Goal: Task Accomplishment & Management: Manage account settings

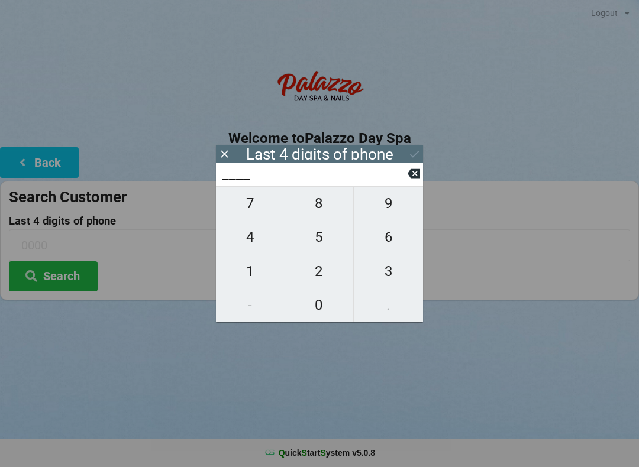
click at [318, 305] on span "0" at bounding box center [319, 305] width 69 height 25
type input "0___"
click at [316, 202] on span "8" at bounding box center [319, 203] width 69 height 25
type input "08__"
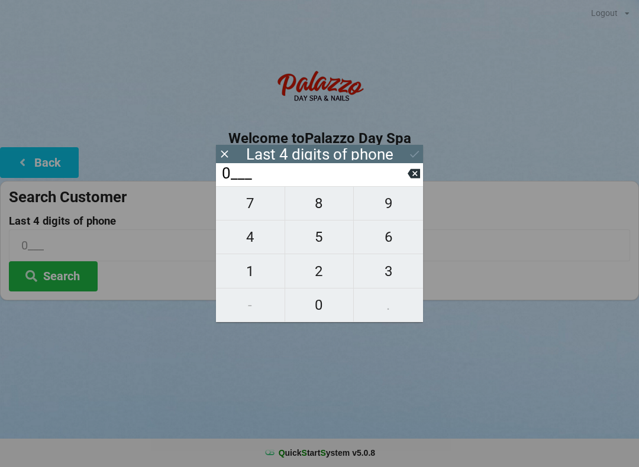
type input "08__"
click at [397, 241] on span "6" at bounding box center [388, 237] width 69 height 25
type input "086_"
click at [255, 205] on span "7" at bounding box center [250, 203] width 69 height 25
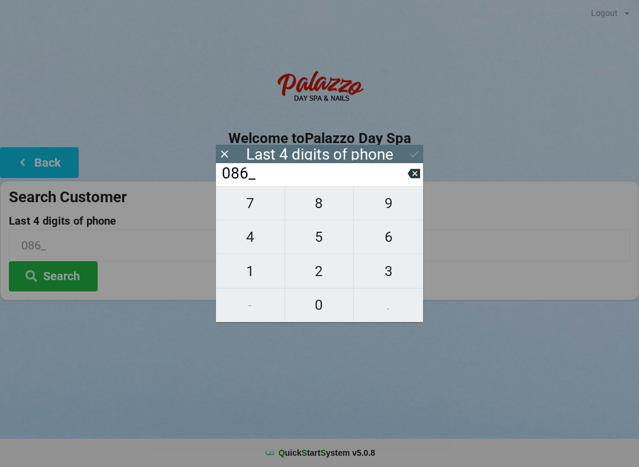
type input "0867"
click at [69, 267] on button "Search" at bounding box center [53, 276] width 89 height 30
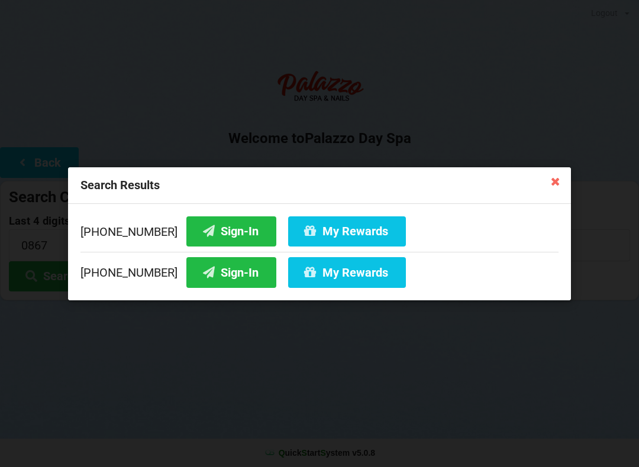
click at [223, 271] on button "Sign-In" at bounding box center [231, 272] width 90 height 30
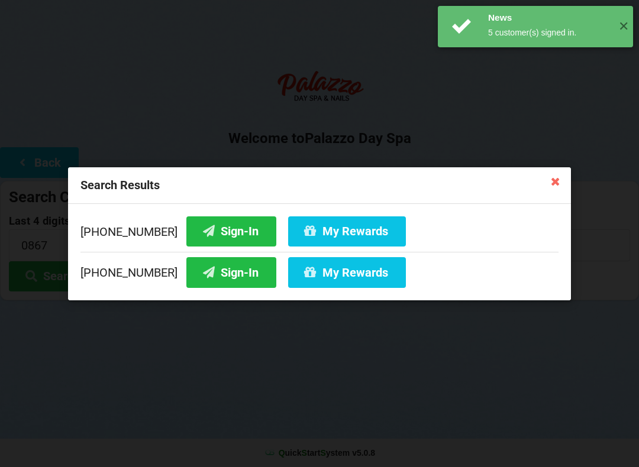
click at [216, 274] on button "Sign-In" at bounding box center [231, 272] width 90 height 30
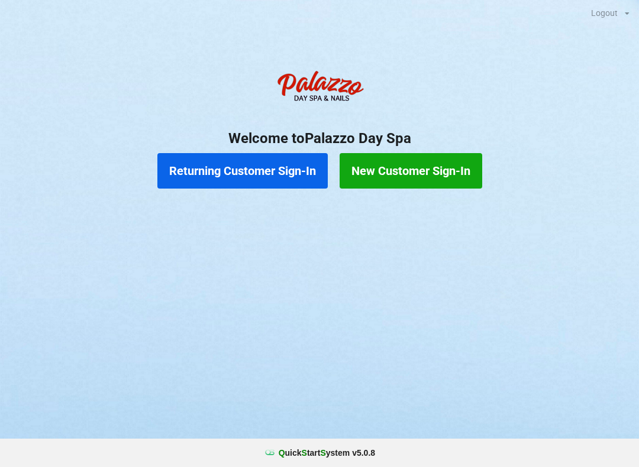
click at [270, 168] on button "Returning Customer Sign-In" at bounding box center [242, 170] width 170 height 35
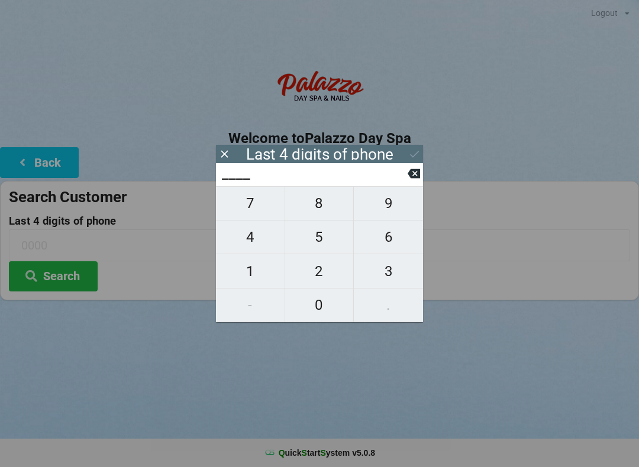
click at [254, 237] on span "4" at bounding box center [250, 237] width 69 height 25
type input "4___"
click at [324, 309] on span "0" at bounding box center [319, 305] width 69 height 25
type input "40__"
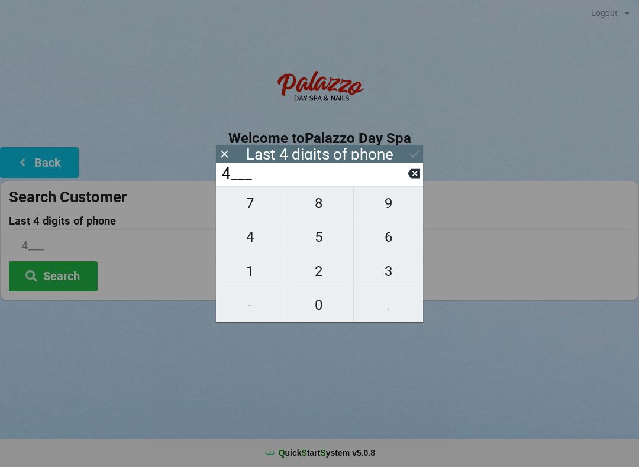
type input "40__"
click at [257, 276] on span "1" at bounding box center [250, 271] width 69 height 25
type input "401_"
click at [388, 271] on span "3" at bounding box center [388, 271] width 69 height 25
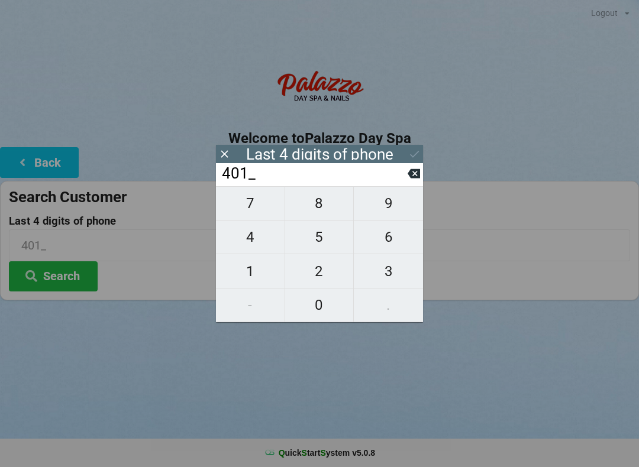
type input "4013"
click at [249, 239] on div "7 8 9 4 5 6 1 2 3 - 0 ." at bounding box center [319, 254] width 207 height 136
click at [320, 242] on div "7 8 9 4 5 6 1 2 3 - 0 ." at bounding box center [319, 254] width 207 height 136
click at [405, 182] on input "4013" at bounding box center [314, 173] width 187 height 19
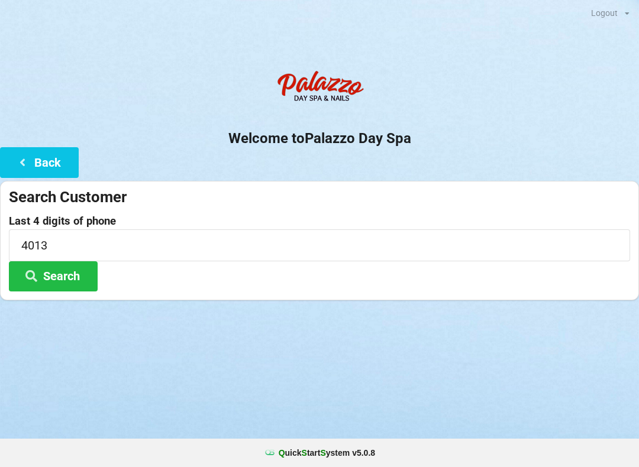
click at [428, 173] on div "Welcome to Palazzo Day Spa Back Search Customer Last 4 digits of phone 4013 Sea…" at bounding box center [319, 182] width 639 height 236
click at [41, 169] on button "Back" at bounding box center [39, 162] width 79 height 30
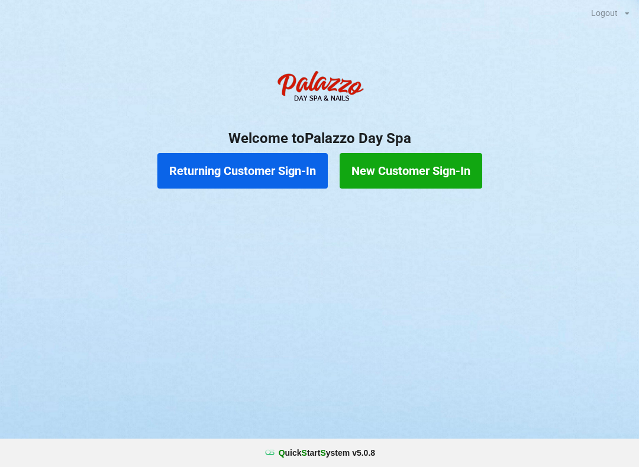
click at [300, 172] on button "Returning Customer Sign-In" at bounding box center [242, 170] width 170 height 35
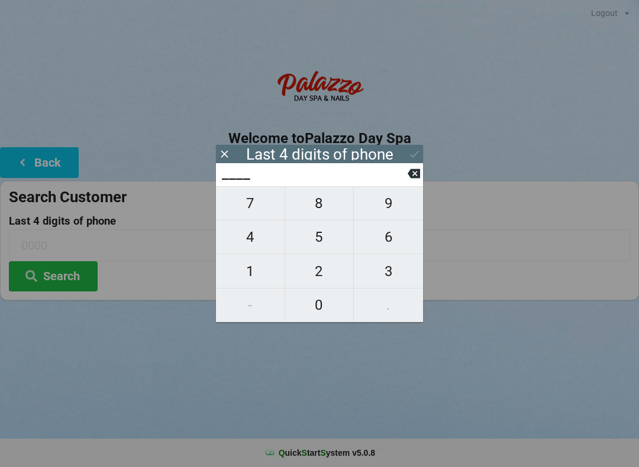
click at [325, 241] on span "5" at bounding box center [319, 237] width 69 height 25
type input "5___"
click at [396, 204] on span "9" at bounding box center [388, 203] width 69 height 25
type input "59__"
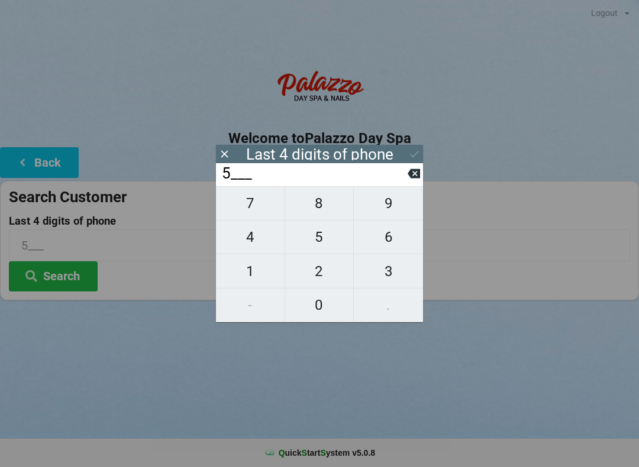
type input "59__"
click at [329, 211] on span "8" at bounding box center [319, 203] width 69 height 25
type input "598_"
click at [382, 248] on span "6" at bounding box center [388, 237] width 69 height 25
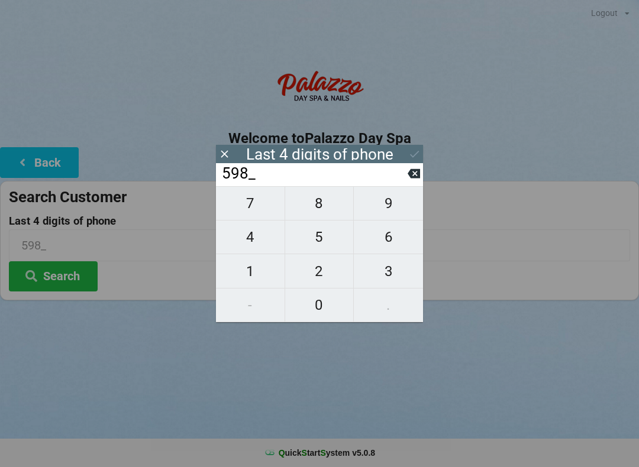
type input "5986"
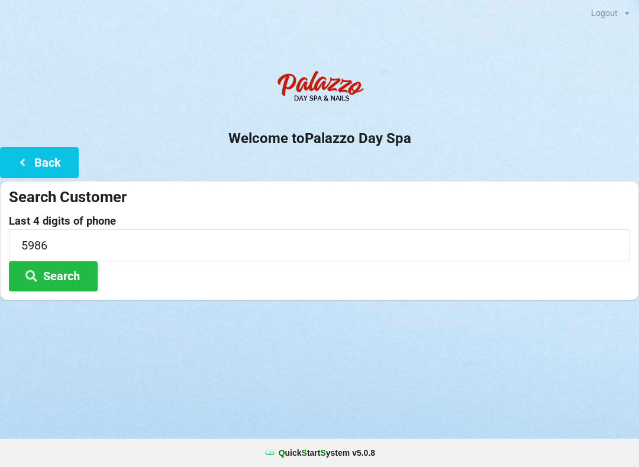
click at [60, 289] on button "Search" at bounding box center [53, 276] width 89 height 30
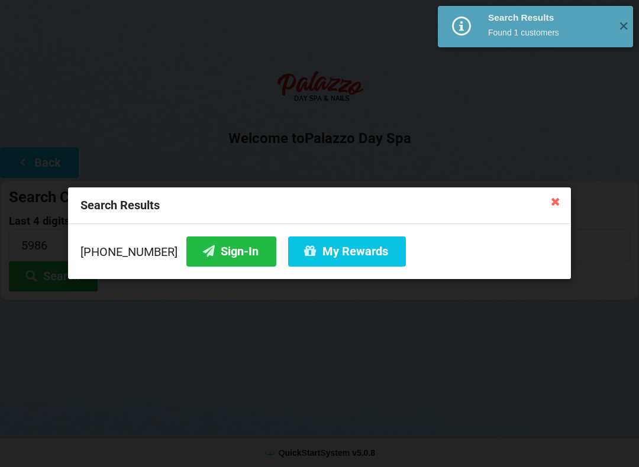
click at [218, 251] on button "Sign-In" at bounding box center [231, 252] width 90 height 30
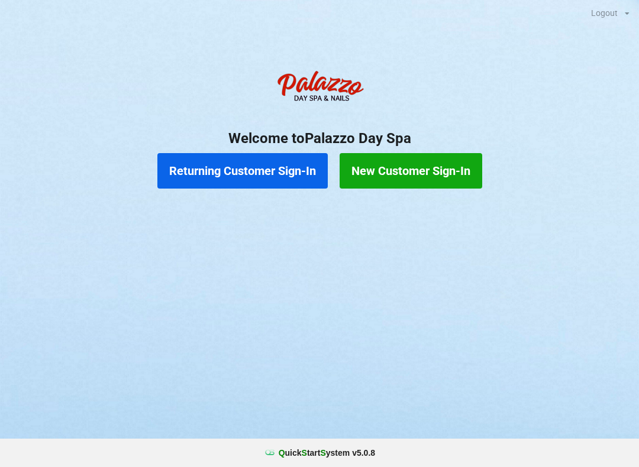
click at [268, 166] on button "Returning Customer Sign-In" at bounding box center [242, 170] width 170 height 35
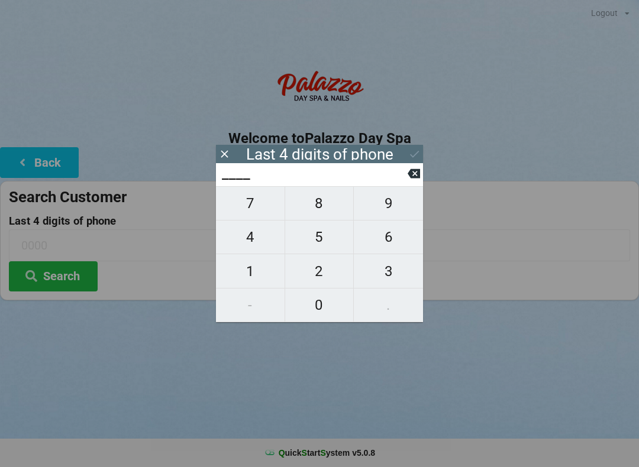
click at [258, 250] on span "4" at bounding box center [250, 237] width 69 height 25
type input "4___"
click at [324, 315] on span "0" at bounding box center [319, 305] width 69 height 25
type input "40__"
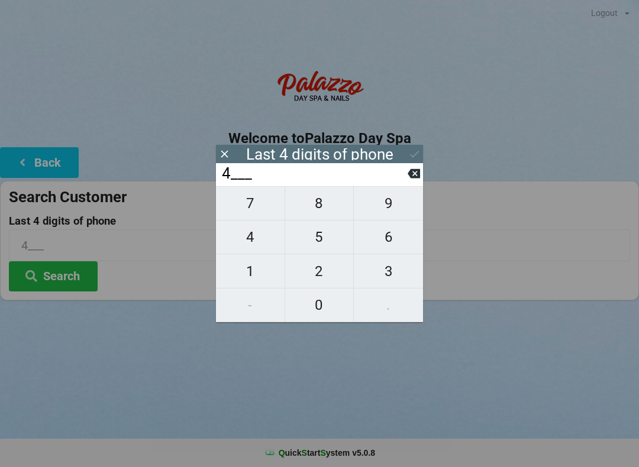
type input "40__"
click at [254, 282] on span "1" at bounding box center [250, 271] width 69 height 25
type input "401_"
click at [321, 241] on span "5" at bounding box center [319, 237] width 69 height 25
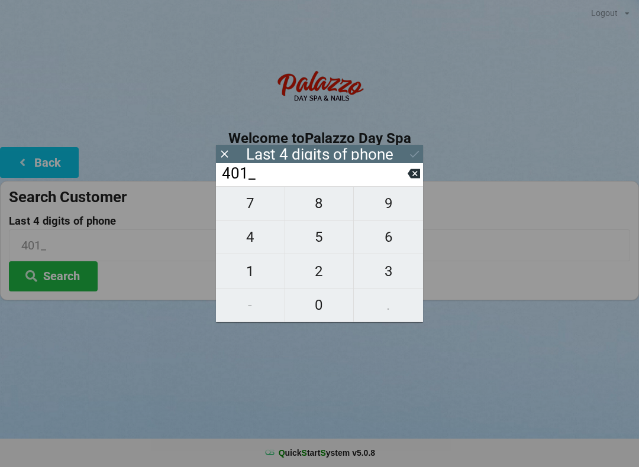
type input "4015"
click at [419, 173] on icon at bounding box center [413, 173] width 12 height 9
click at [418, 179] on icon at bounding box center [413, 173] width 12 height 9
click at [263, 205] on span "7" at bounding box center [250, 203] width 69 height 25
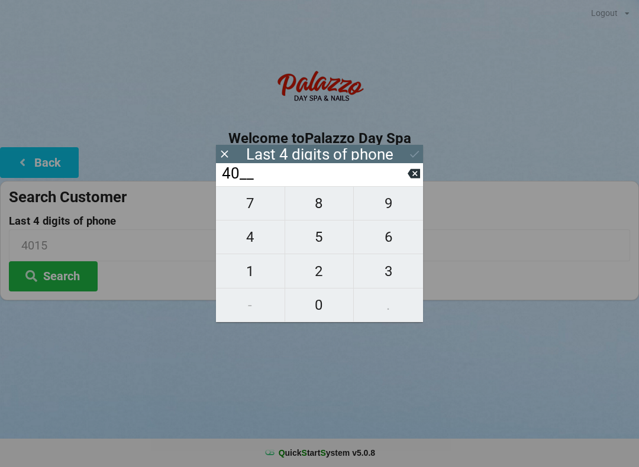
type input "407_"
click at [321, 238] on span "5" at bounding box center [319, 237] width 69 height 25
type input "4075"
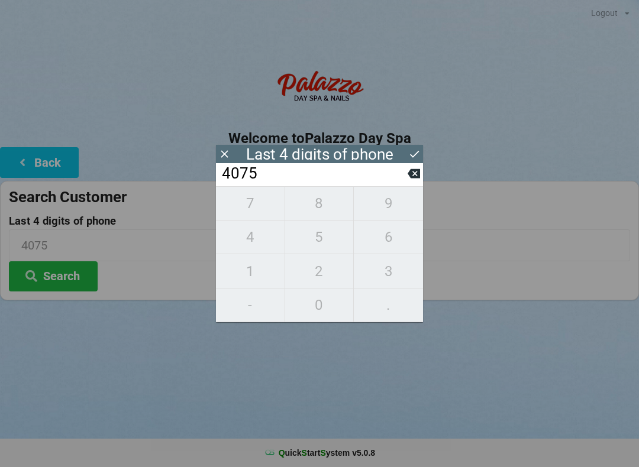
click at [263, 199] on div "7 8 9 4 5 6 1 2 3 - 0 ." at bounding box center [319, 254] width 207 height 136
click at [322, 241] on div "7 8 9 4 5 6 1 2 3 - 0 ." at bounding box center [319, 254] width 207 height 136
click at [415, 182] on button at bounding box center [413, 174] width 12 height 16
click at [418, 180] on icon at bounding box center [413, 173] width 12 height 12
click at [418, 179] on icon at bounding box center [413, 173] width 12 height 9
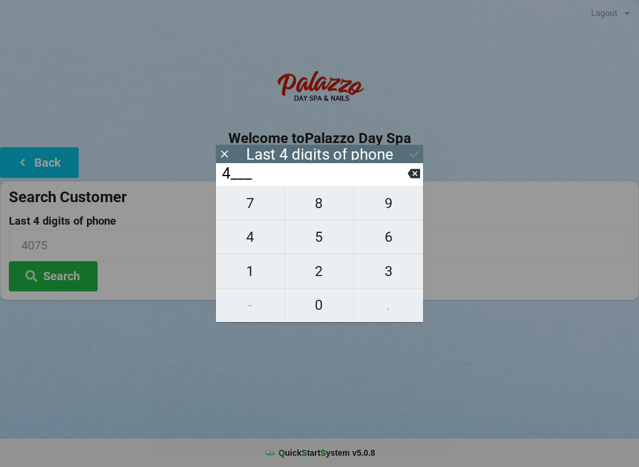
click at [419, 179] on icon at bounding box center [413, 173] width 12 height 9
click at [419, 178] on icon at bounding box center [413, 173] width 12 height 9
click at [331, 273] on span "2" at bounding box center [319, 271] width 69 height 25
type input "2___"
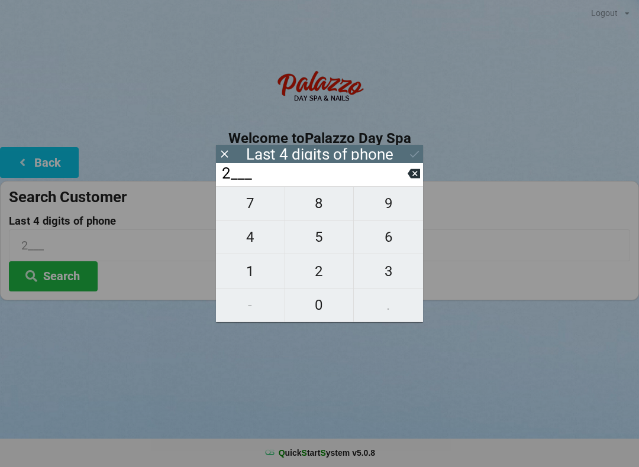
click at [254, 198] on span "7" at bounding box center [250, 203] width 69 height 25
type input "27__"
click at [263, 245] on span "4" at bounding box center [250, 237] width 69 height 25
type input "274_"
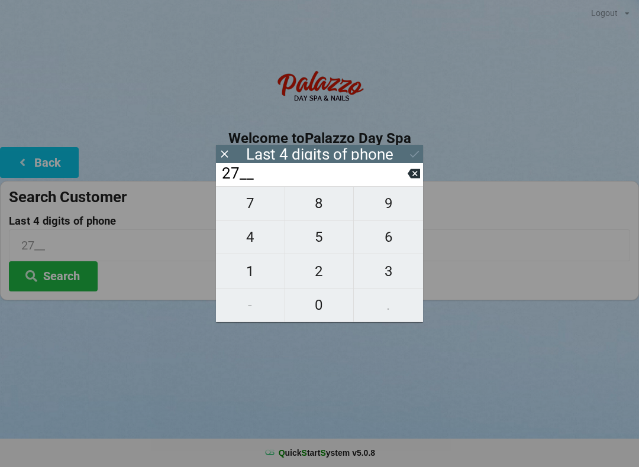
type input "274_"
click at [257, 205] on span "7" at bounding box center [250, 203] width 69 height 25
type input "2747"
click at [361, 161] on div "Last 4 digits of phone" at bounding box center [319, 154] width 207 height 18
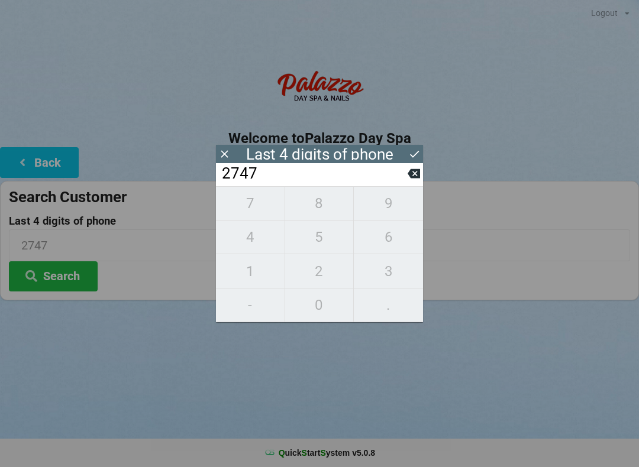
click at [54, 276] on button "Search" at bounding box center [53, 276] width 89 height 30
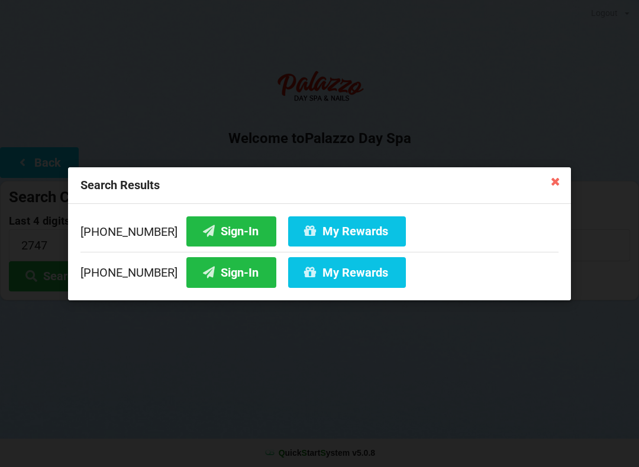
click at [329, 229] on button "My Rewards" at bounding box center [347, 231] width 118 height 30
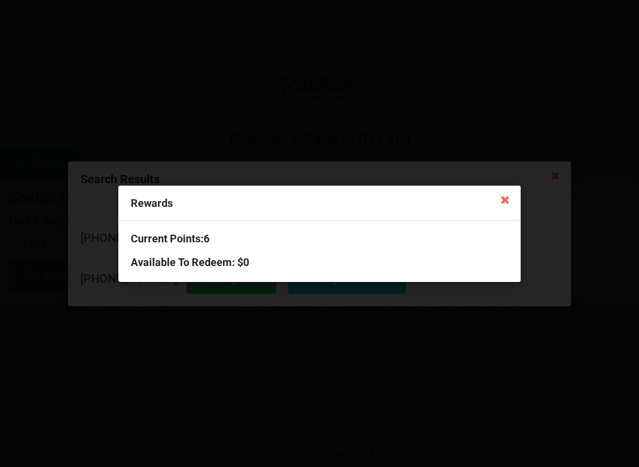
click at [512, 194] on icon at bounding box center [505, 199] width 19 height 19
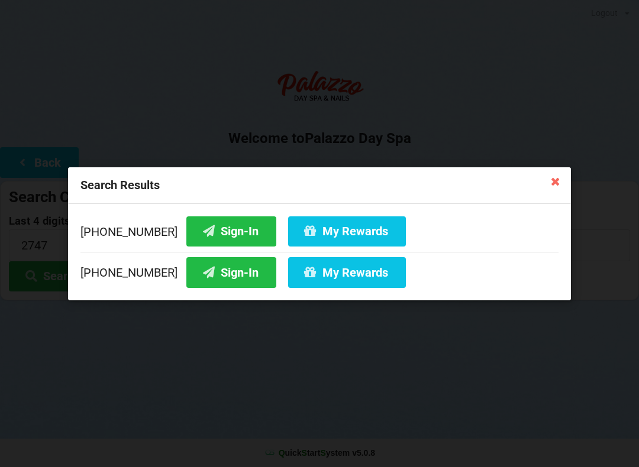
click at [321, 273] on button "My Rewards" at bounding box center [347, 272] width 118 height 30
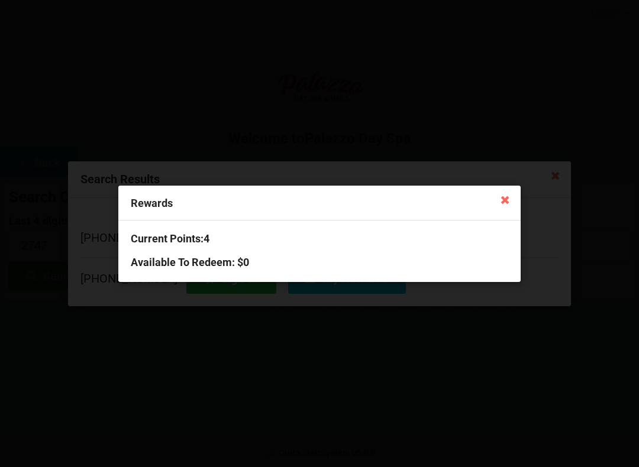
click at [507, 198] on icon at bounding box center [505, 199] width 19 height 19
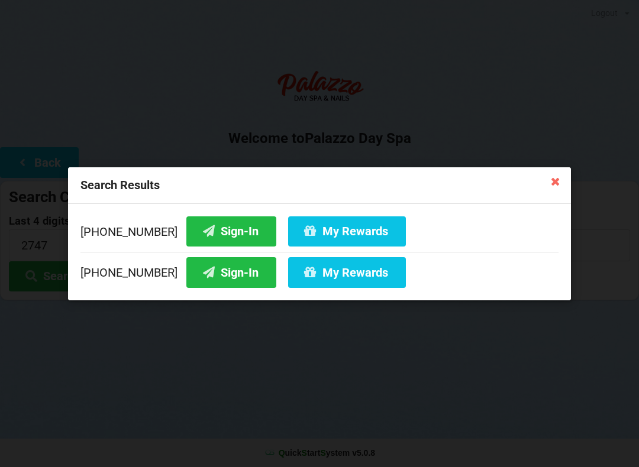
click at [560, 180] on icon at bounding box center [555, 181] width 19 height 19
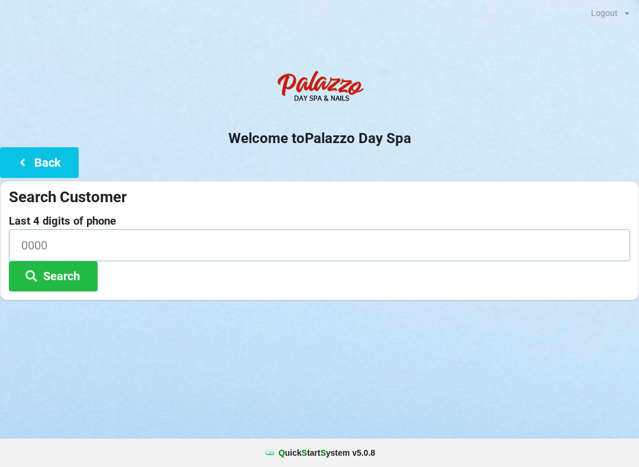
click at [140, 251] on input at bounding box center [319, 244] width 621 height 31
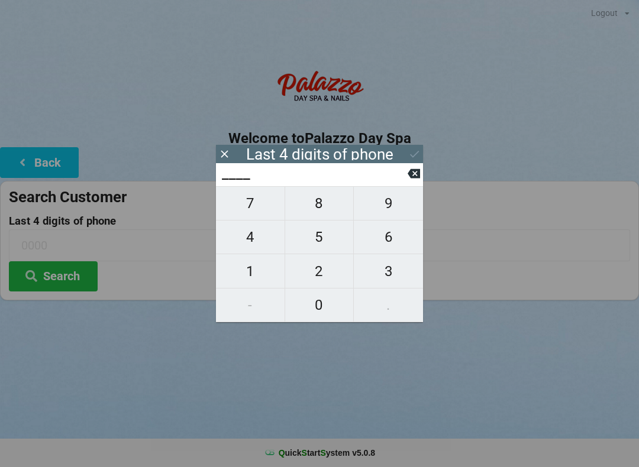
click at [394, 247] on span "6" at bounding box center [388, 237] width 69 height 25
type input "6___"
click at [270, 271] on span "1" at bounding box center [250, 271] width 69 height 25
type input "61__"
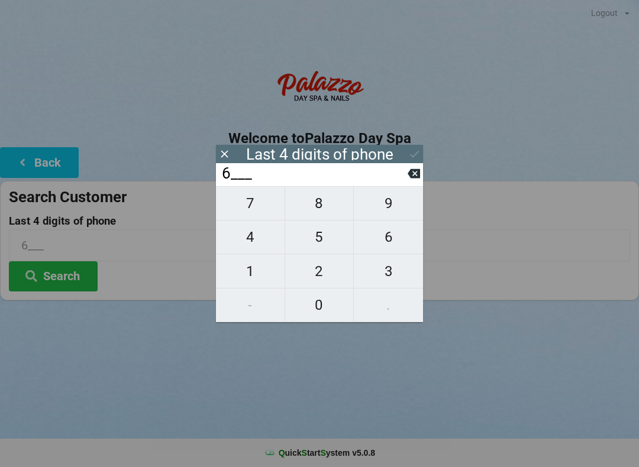
type input "61__"
click at [258, 234] on span "4" at bounding box center [250, 237] width 69 height 25
type input "614_"
click at [396, 280] on span "3" at bounding box center [388, 271] width 69 height 25
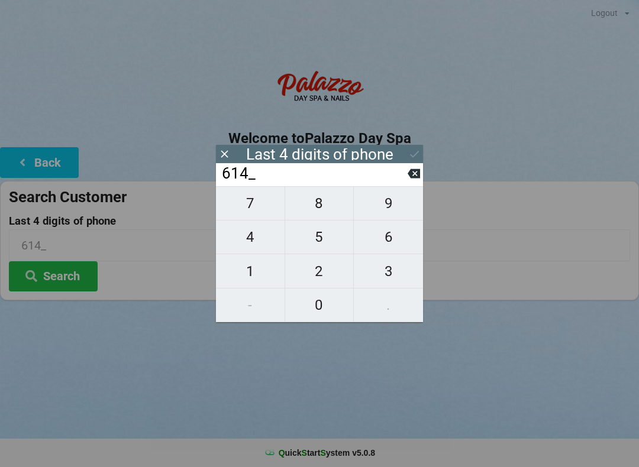
type input "6143"
click at [417, 154] on icon at bounding box center [414, 154] width 12 height 12
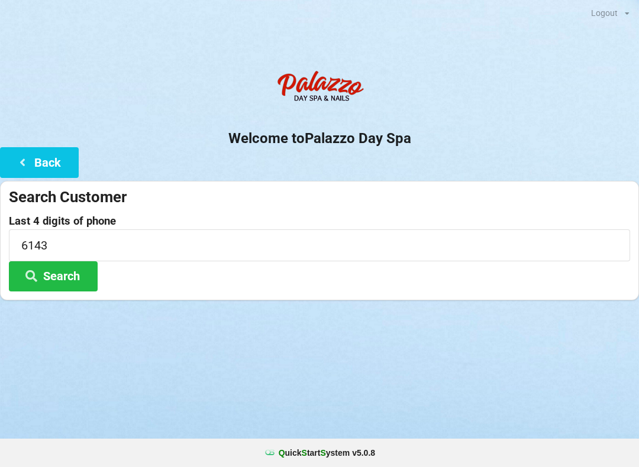
click at [63, 273] on button "Search" at bounding box center [53, 276] width 89 height 30
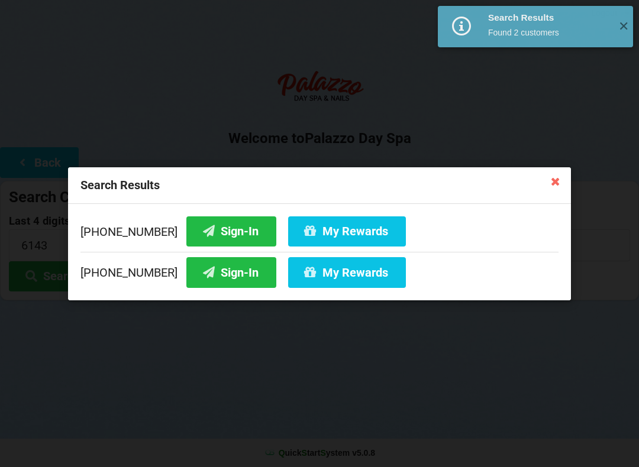
click at [212, 231] on button "Sign-In" at bounding box center [231, 231] width 90 height 30
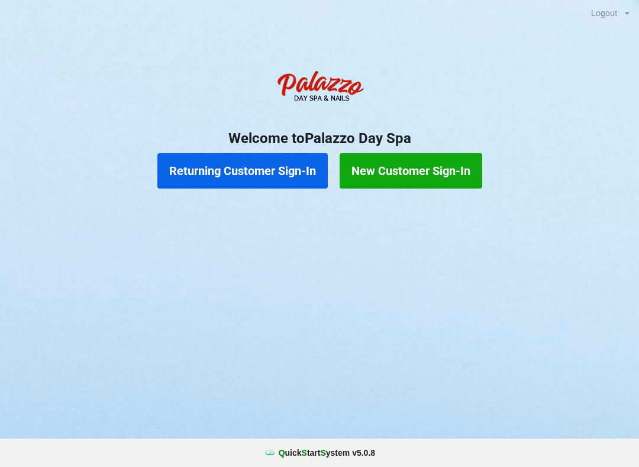
click at [237, 178] on button "Returning Customer Sign-In" at bounding box center [242, 170] width 170 height 35
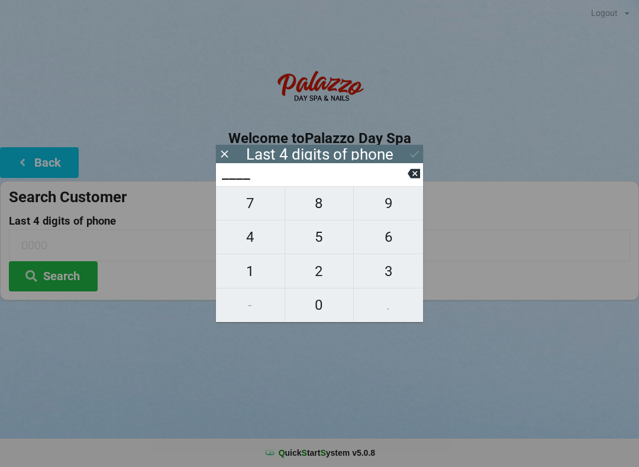
click at [242, 283] on span "1" at bounding box center [250, 271] width 69 height 25
type input "1___"
click at [243, 244] on span "4" at bounding box center [250, 237] width 69 height 25
type input "14__"
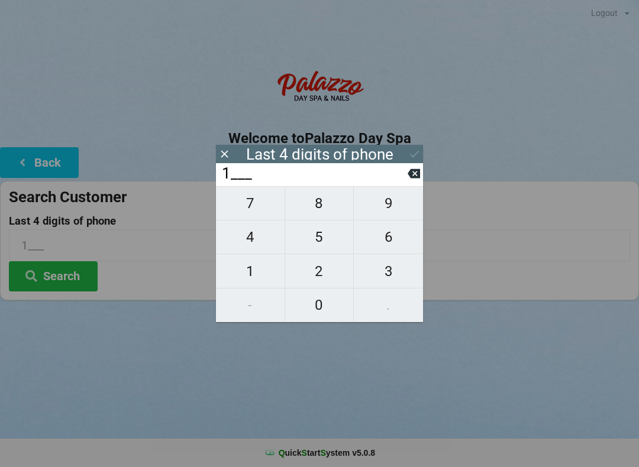
type input "14__"
click at [384, 206] on span "9" at bounding box center [388, 203] width 69 height 25
type input "149_"
click at [386, 209] on span "9" at bounding box center [388, 203] width 69 height 25
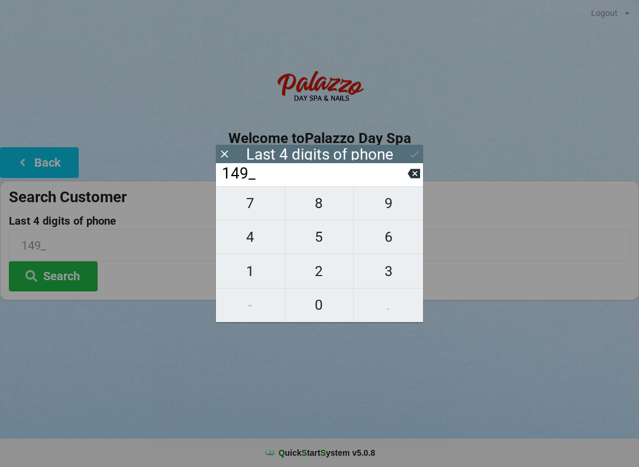
type input "1499"
click at [414, 152] on icon at bounding box center [414, 154] width 12 height 12
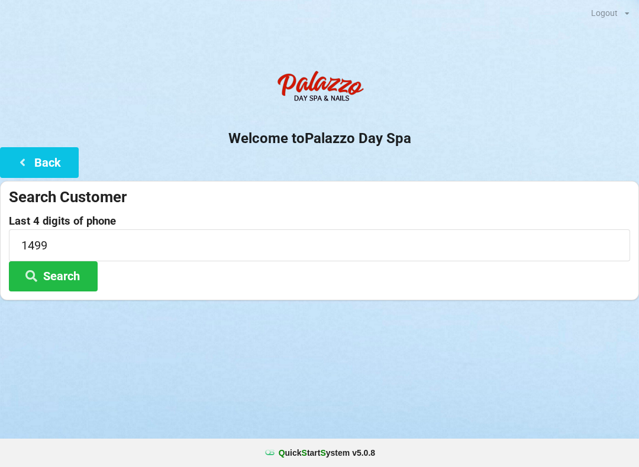
click at [54, 266] on button "Search" at bounding box center [53, 276] width 89 height 30
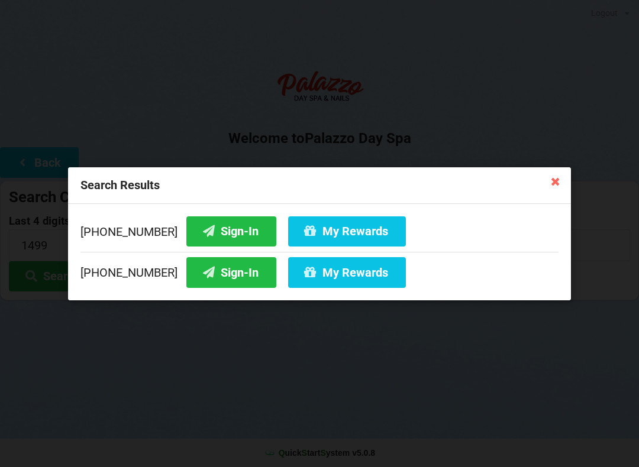
click at [219, 274] on button "Sign-In" at bounding box center [231, 272] width 90 height 30
